Goal: Task Accomplishment & Management: Complete application form

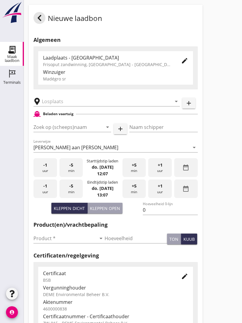
click at [71, 105] on input "text" at bounding box center [103, 102] width 122 height 10
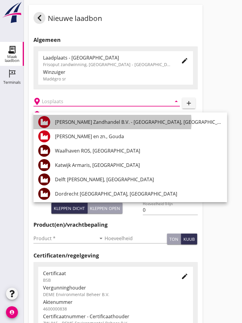
click at [132, 119] on div "[PERSON_NAME] Zandhandel B.V. - [GEOGRAPHIC_DATA], [GEOGRAPHIC_DATA]" at bounding box center [139, 122] width 168 height 7
type input "[PERSON_NAME] Zandhandel B.V. - [GEOGRAPHIC_DATA], [GEOGRAPHIC_DATA]"
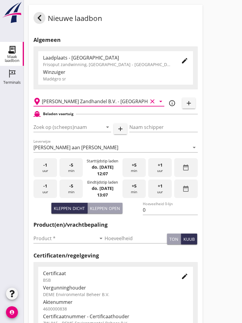
click at [84, 131] on input "Zoek op (scheeps)naam" at bounding box center [64, 127] width 61 height 10
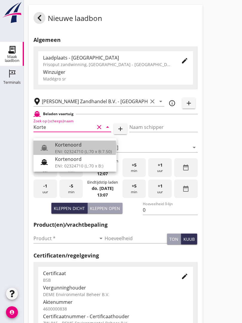
click at [76, 148] on div "Kortenoord" at bounding box center [83, 144] width 57 height 7
type input "Kortenoord"
type input "[PERSON_NAME]"
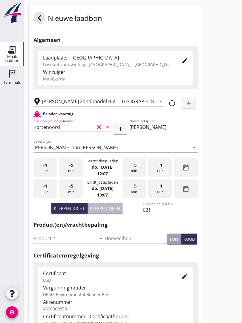
click at [111, 212] on div "Kleppen open" at bounding box center [105, 208] width 30 height 6
type input "518"
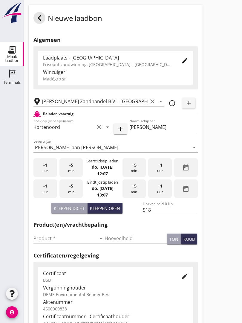
click at [42, 239] on input "Product *" at bounding box center [65, 239] width 63 height 10
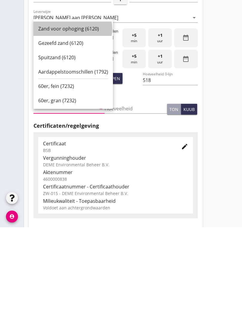
click at [67, 121] on div "Zand voor ophoging (6120)" at bounding box center [73, 124] width 70 height 7
type input "Zand voor ophoging (6120)"
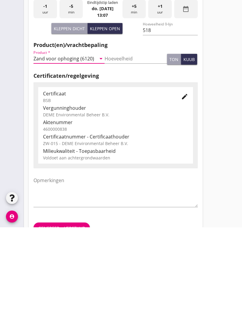
scroll to position [105, 0]
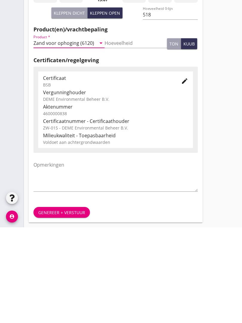
click at [65, 305] on div "Genereer + verstuur" at bounding box center [61, 308] width 47 height 6
